Goal: Obtain resource: Obtain resource

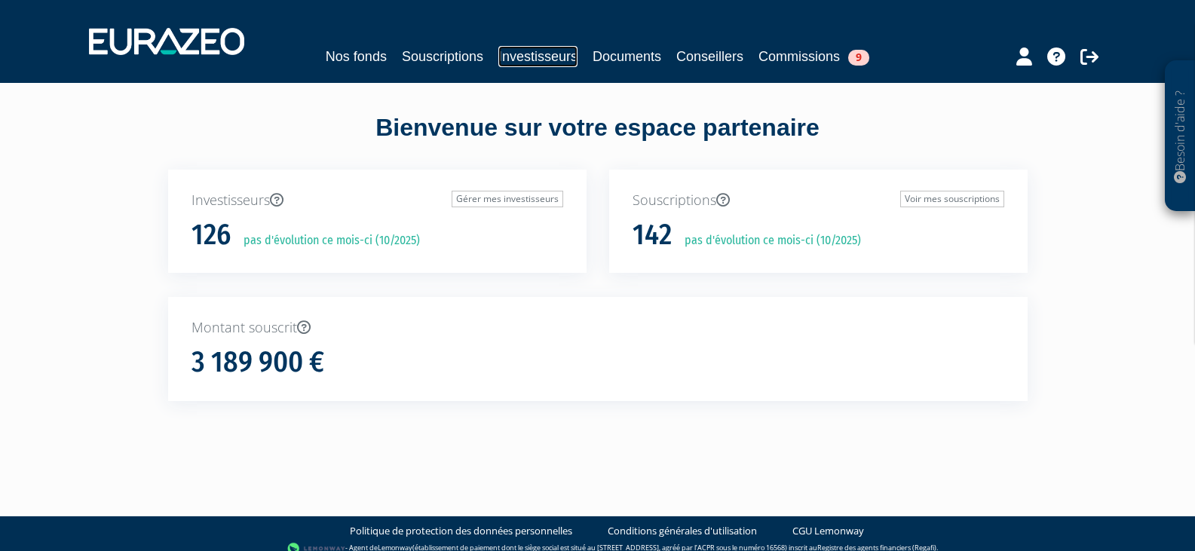
click at [533, 57] on link "Investisseurs" at bounding box center [537, 56] width 79 height 21
click at [438, 49] on link "Souscriptions" at bounding box center [442, 56] width 81 height 21
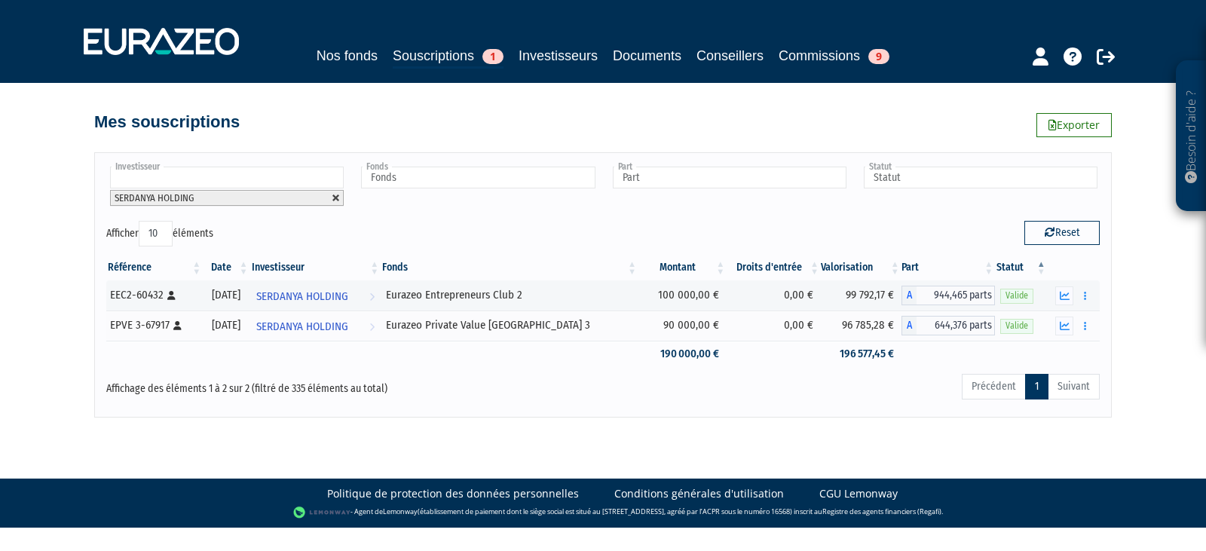
click at [334, 195] on link at bounding box center [336, 198] width 9 height 9
type input "Investisseur"
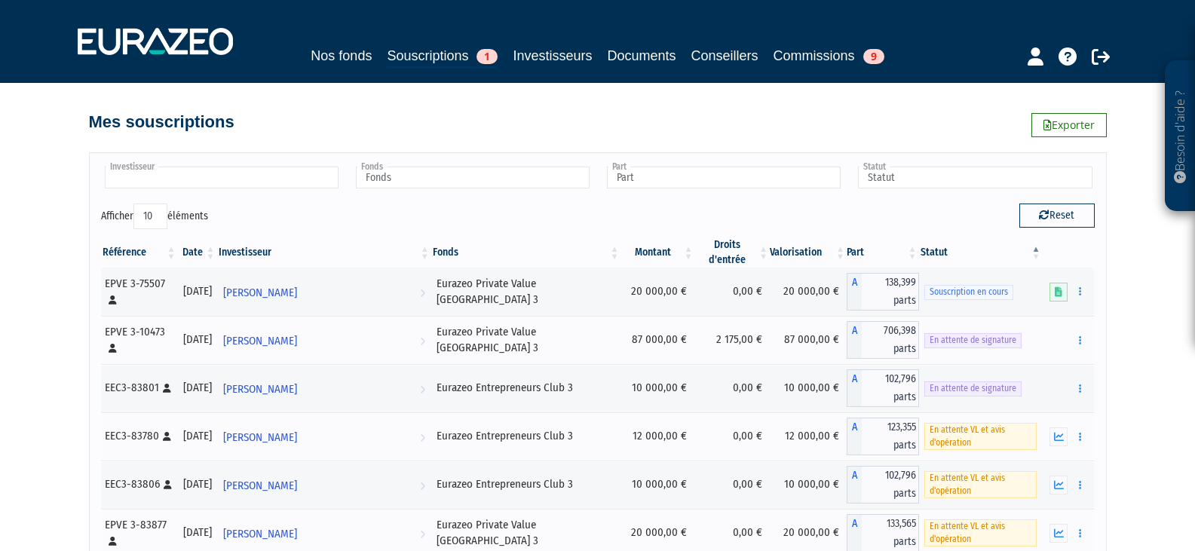
click at [264, 180] on input "text" at bounding box center [222, 178] width 234 height 22
click at [181, 185] on input "baric" at bounding box center [222, 178] width 234 height 22
paste input "Barricault"
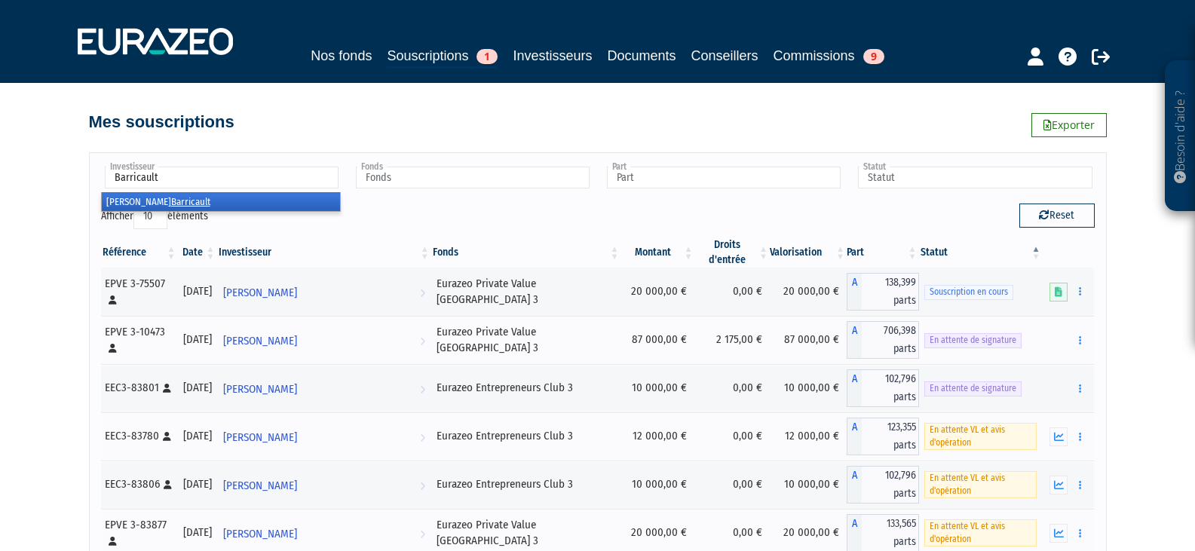
type input "Barricault"
click at [188, 202] on li "[PERSON_NAME]" at bounding box center [221, 201] width 238 height 19
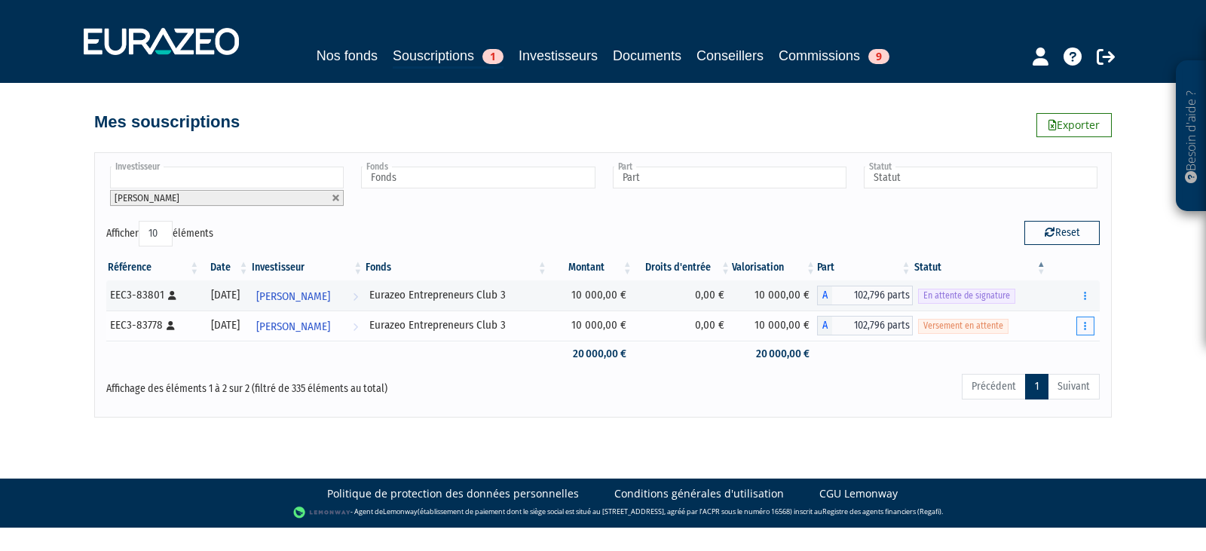
click at [1079, 328] on button "button" at bounding box center [1085, 326] width 18 height 19
click at [1085, 322] on icon "button" at bounding box center [1085, 326] width 2 height 10
click at [1069, 349] on link "Documents" at bounding box center [1051, 353] width 75 height 25
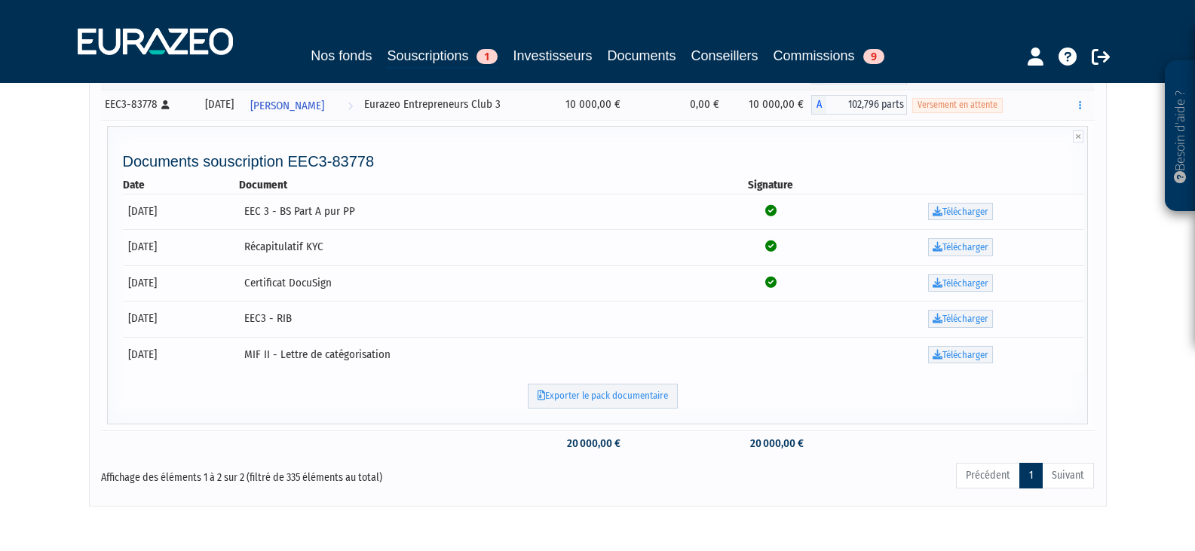
scroll to position [226, 0]
